Goal: Navigation & Orientation: Go to known website

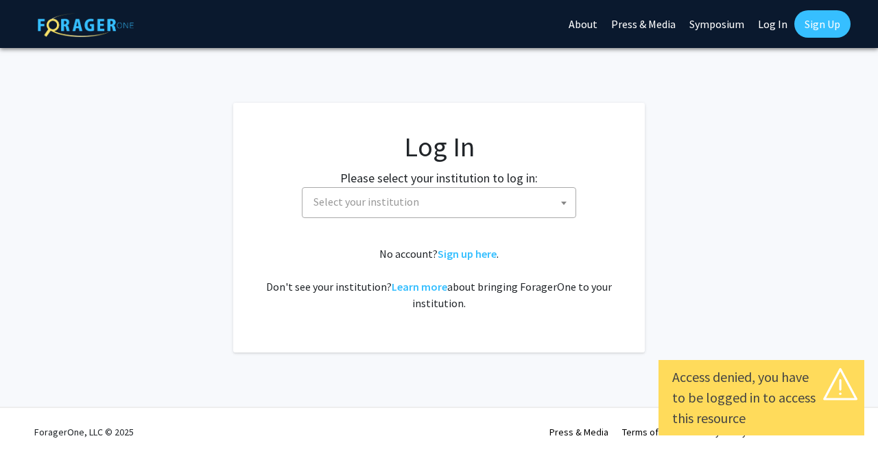
select select
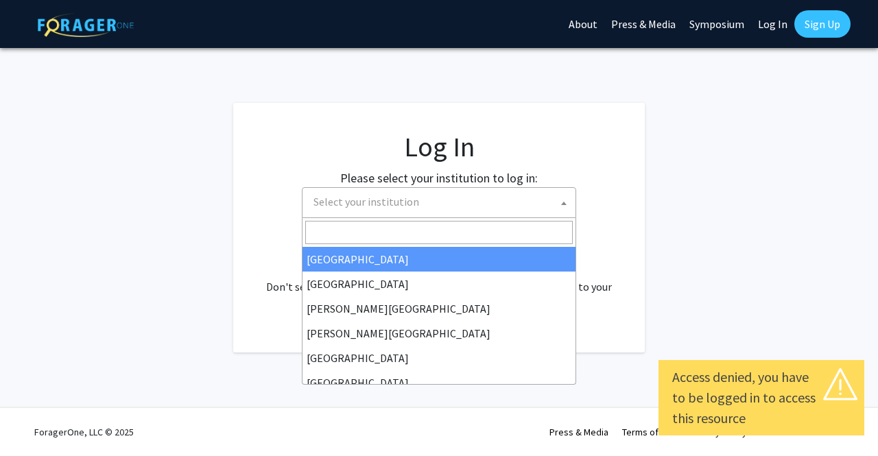
click at [421, 205] on span "Select your institution" at bounding box center [441, 202] width 267 height 28
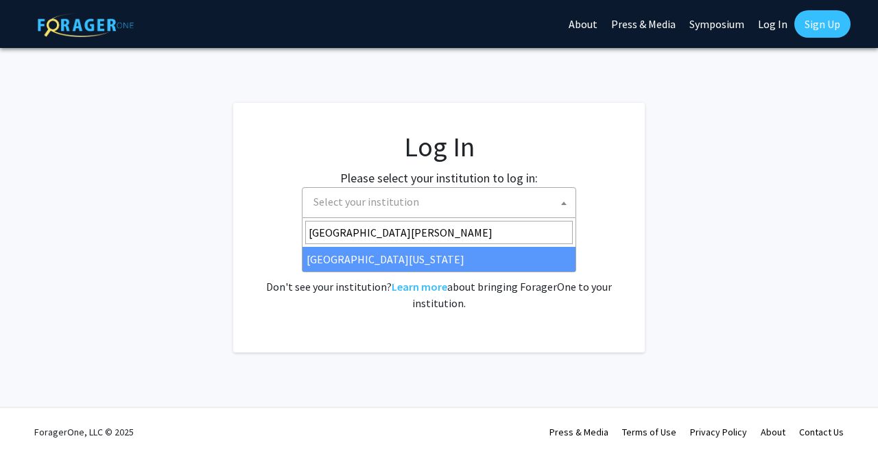
type input "[GEOGRAPHIC_DATA][PERSON_NAME]"
select select "31"
